Goal: Task Accomplishment & Management: Complete application form

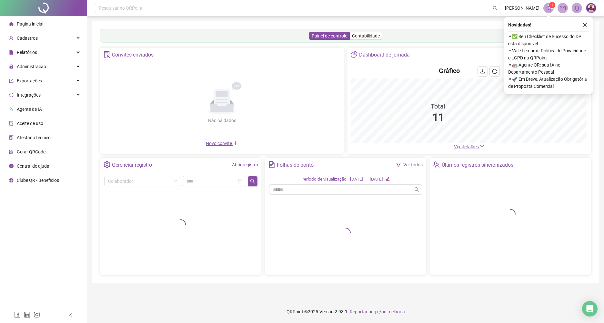
click at [414, 36] on div "Painel de controle Contabilidade" at bounding box center [345, 36] width 491 height 14
click at [253, 167] on link "Abrir registro" at bounding box center [245, 164] width 26 height 5
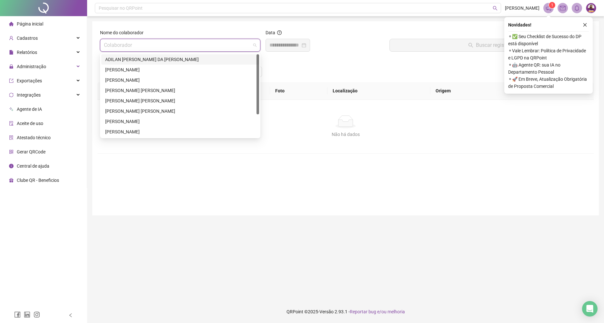
click at [187, 43] on input "search" at bounding box center [177, 45] width 147 height 12
click at [132, 106] on div "[PERSON_NAME] [PERSON_NAME]" at bounding box center [180, 101] width 158 height 10
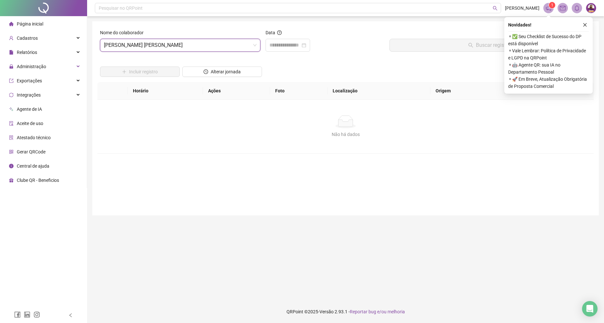
click at [152, 55] on div "Nome do colaborador [PERSON_NAME] [PERSON_NAME] DE [PERSON_NAME]" at bounding box center [180, 43] width 166 height 28
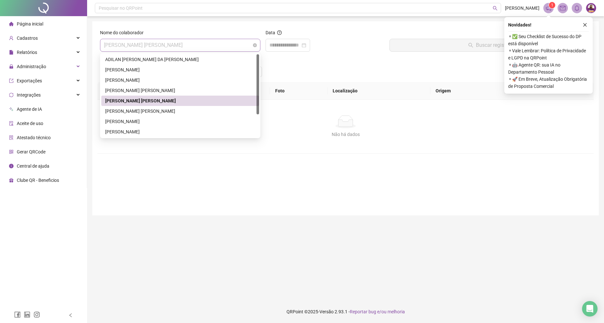
click at [157, 47] on span "[PERSON_NAME] [PERSON_NAME]" at bounding box center [180, 45] width 153 height 12
click at [157, 109] on div "[PERSON_NAME] [PERSON_NAME]" at bounding box center [180, 110] width 150 height 7
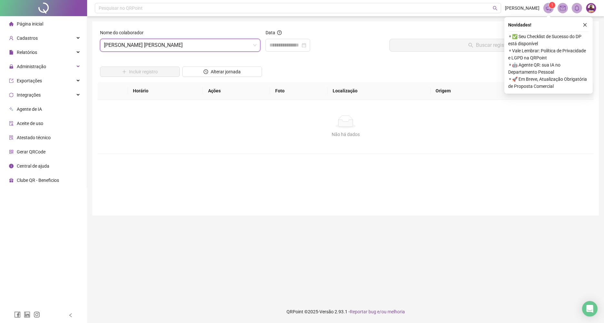
click at [278, 54] on div "Data" at bounding box center [325, 43] width 124 height 28
click at [278, 50] on div at bounding box center [288, 45] width 45 height 13
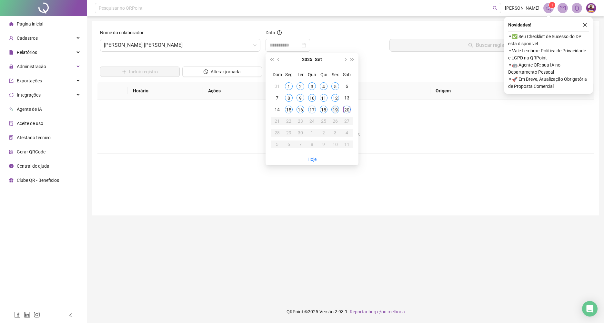
click at [337, 109] on div "19" at bounding box center [335, 110] width 8 height 8
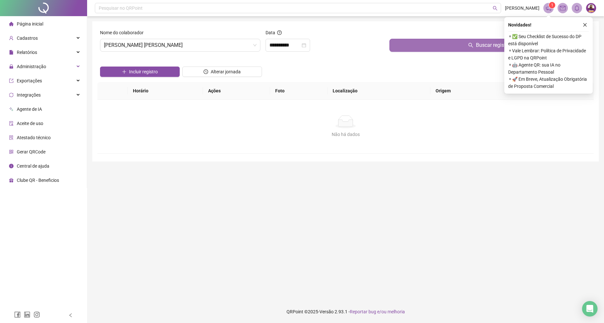
click at [430, 49] on button "Buscar registros" at bounding box center [490, 45] width 202 height 13
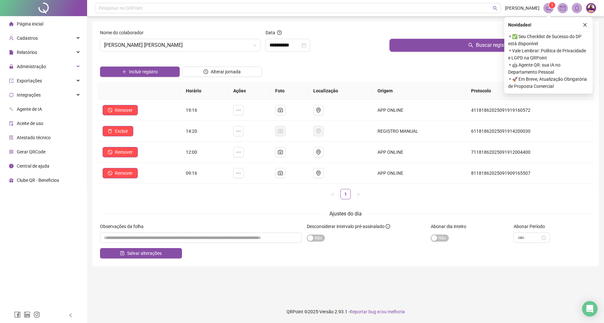
click at [584, 25] on icon "close" at bounding box center [585, 25] width 5 height 5
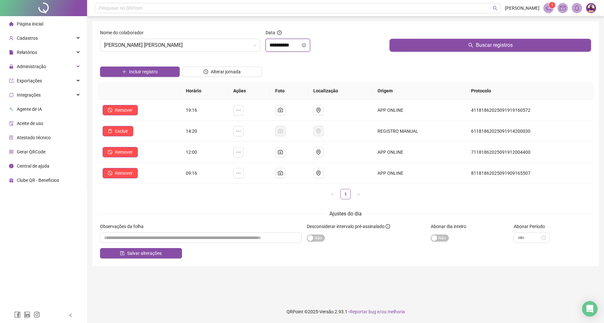
click at [271, 45] on input "**********" at bounding box center [284, 45] width 31 height 8
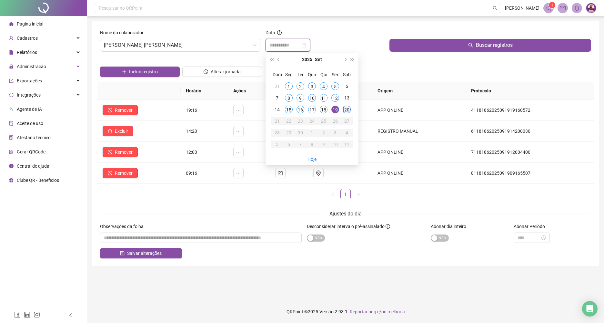
type input "**********"
click at [344, 110] on div "20" at bounding box center [347, 110] width 8 height 8
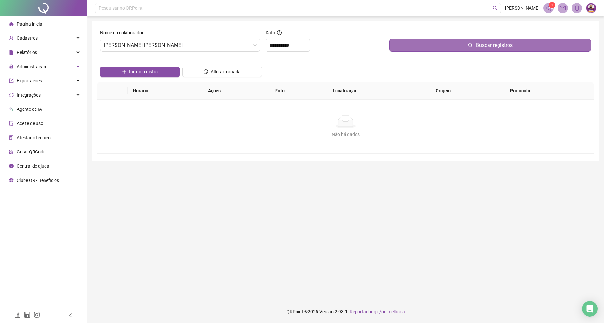
click at [428, 50] on button "Buscar registros" at bounding box center [490, 45] width 202 height 13
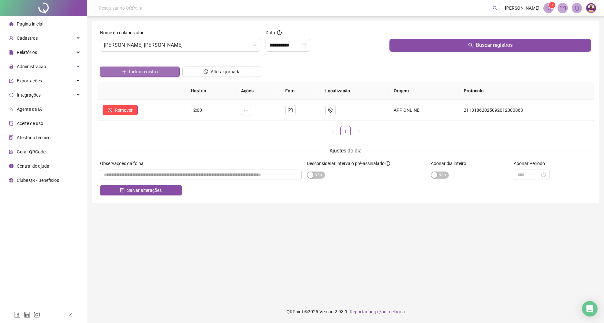
click at [117, 73] on button "Incluir registro" at bounding box center [140, 71] width 80 height 10
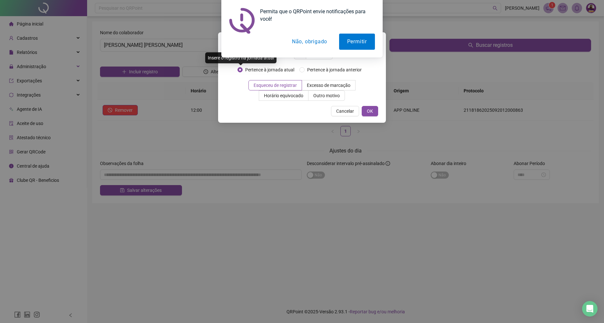
type input "*****"
drag, startPoint x: 294, startPoint y: 42, endPoint x: 308, endPoint y: 60, distance: 22.6
click at [295, 42] on button "Não, obrigado" at bounding box center [309, 42] width 51 height 16
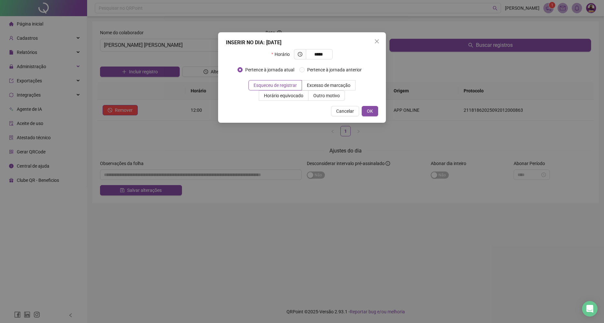
drag, startPoint x: 325, startPoint y: 97, endPoint x: 319, endPoint y: 106, distance: 10.5
click at [325, 98] on span "Outro motivo" at bounding box center [326, 95] width 26 height 5
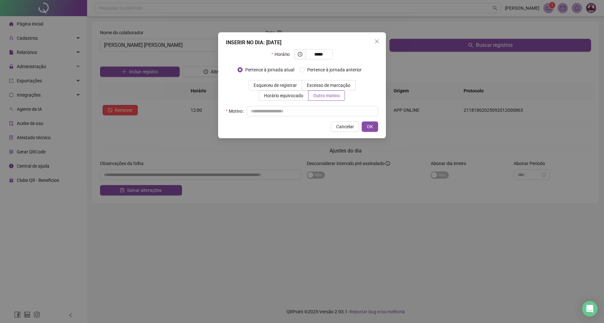
click at [318, 106] on div "Motivo" at bounding box center [302, 111] width 152 height 10
click at [276, 118] on div "INSERIR NO DIA : [DATE] Horário ***** Pertence à jornada atual Pertence à jorna…" at bounding box center [302, 85] width 168 height 106
click at [279, 111] on input "text" at bounding box center [312, 111] width 131 height 10
type input "*"
click at [363, 126] on button "OK" at bounding box center [370, 126] width 16 height 10
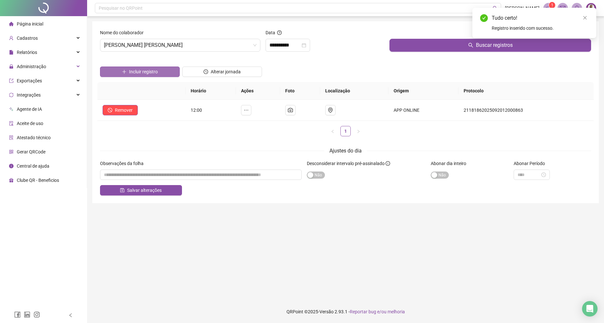
click at [127, 74] on button "Incluir registro" at bounding box center [140, 71] width 80 height 10
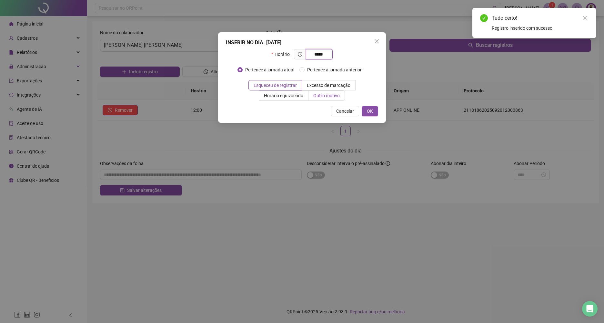
type input "*****"
click at [326, 98] on span "Outro motivo" at bounding box center [326, 95] width 26 height 5
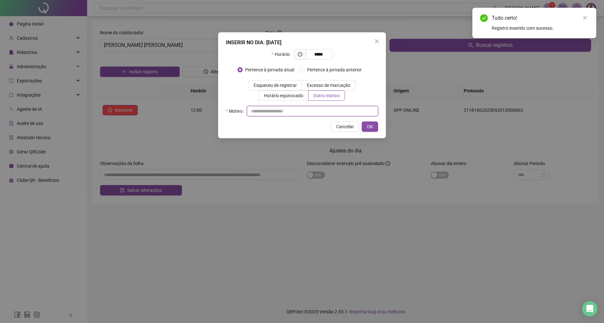
click at [325, 115] on input "text" at bounding box center [312, 111] width 131 height 10
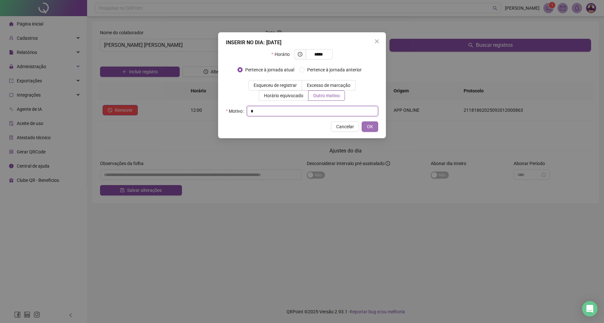
type input "*"
click at [376, 127] on button "OK" at bounding box center [370, 126] width 16 height 10
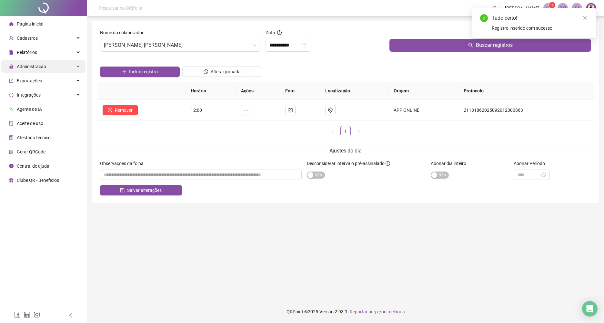
click at [50, 66] on div "Administração" at bounding box center [43, 66] width 84 height 13
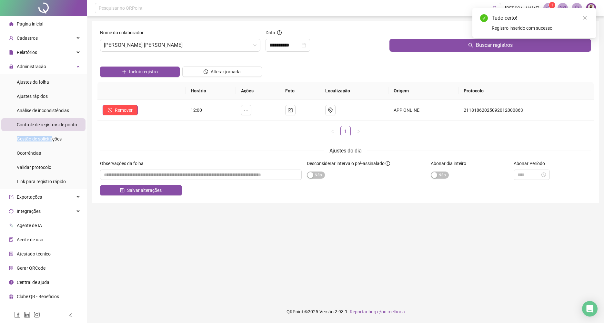
click at [53, 136] on div "Gestão de solicitações" at bounding box center [39, 138] width 45 height 13
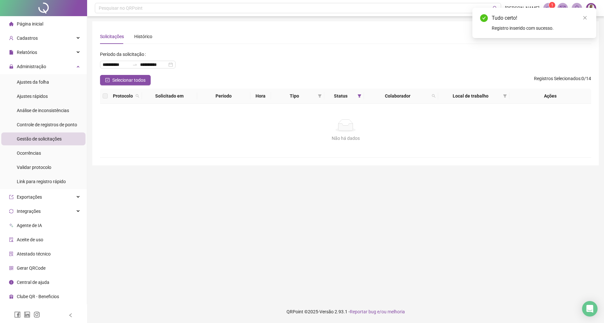
click at [25, 27] on div "Página inicial" at bounding box center [26, 23] width 34 height 13
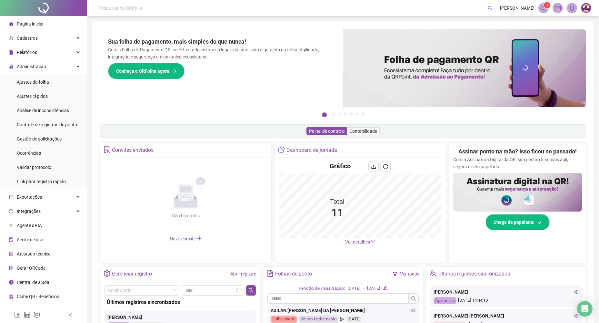
click at [360, 243] on span "Ver detalhes" at bounding box center [357, 241] width 25 height 5
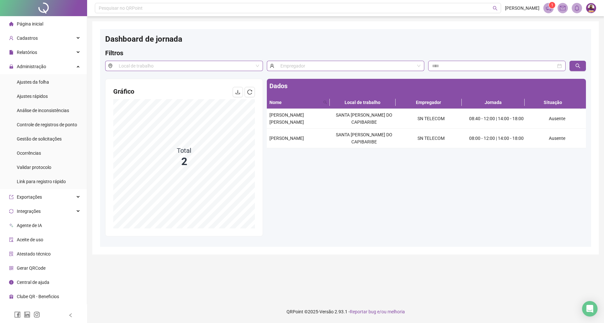
click at [19, 22] on span "Página inicial" at bounding box center [30, 23] width 26 height 5
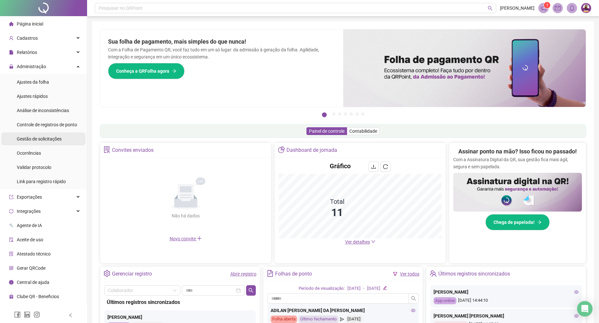
drag, startPoint x: 53, startPoint y: 148, endPoint x: 52, endPoint y: 144, distance: 3.7
click at [53, 148] on li "Ocorrências" at bounding box center [43, 153] width 84 height 13
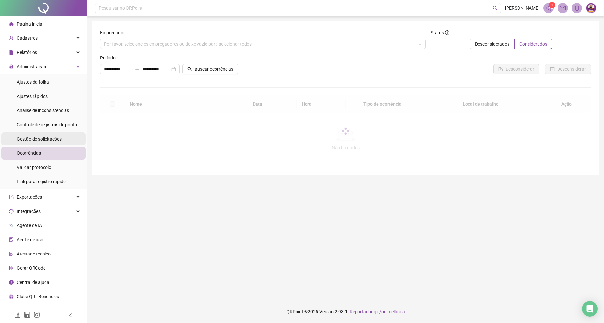
click at [50, 140] on span "Gestão de solicitações" at bounding box center [39, 138] width 45 height 5
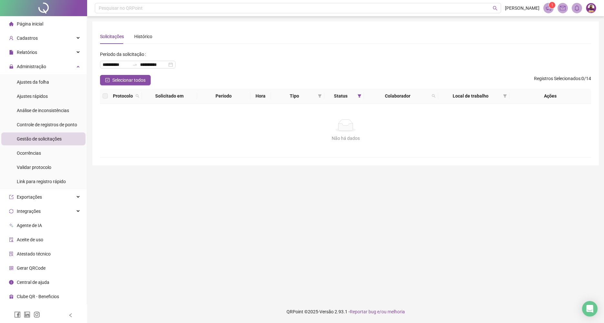
click at [46, 30] on li "Página inicial" at bounding box center [43, 23] width 84 height 13
